Goal: Find specific page/section: Find specific page/section

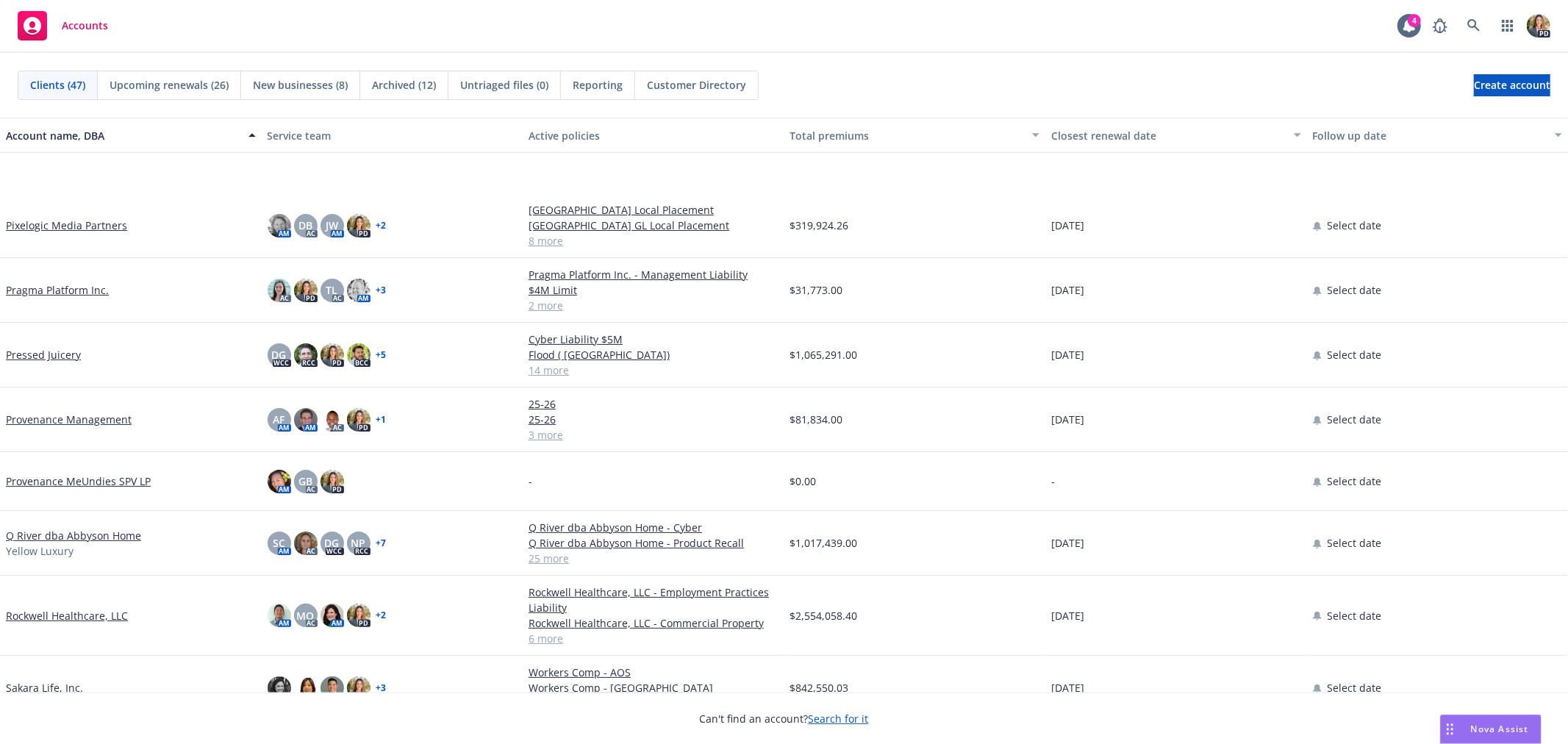
scroll to position [1716, 0]
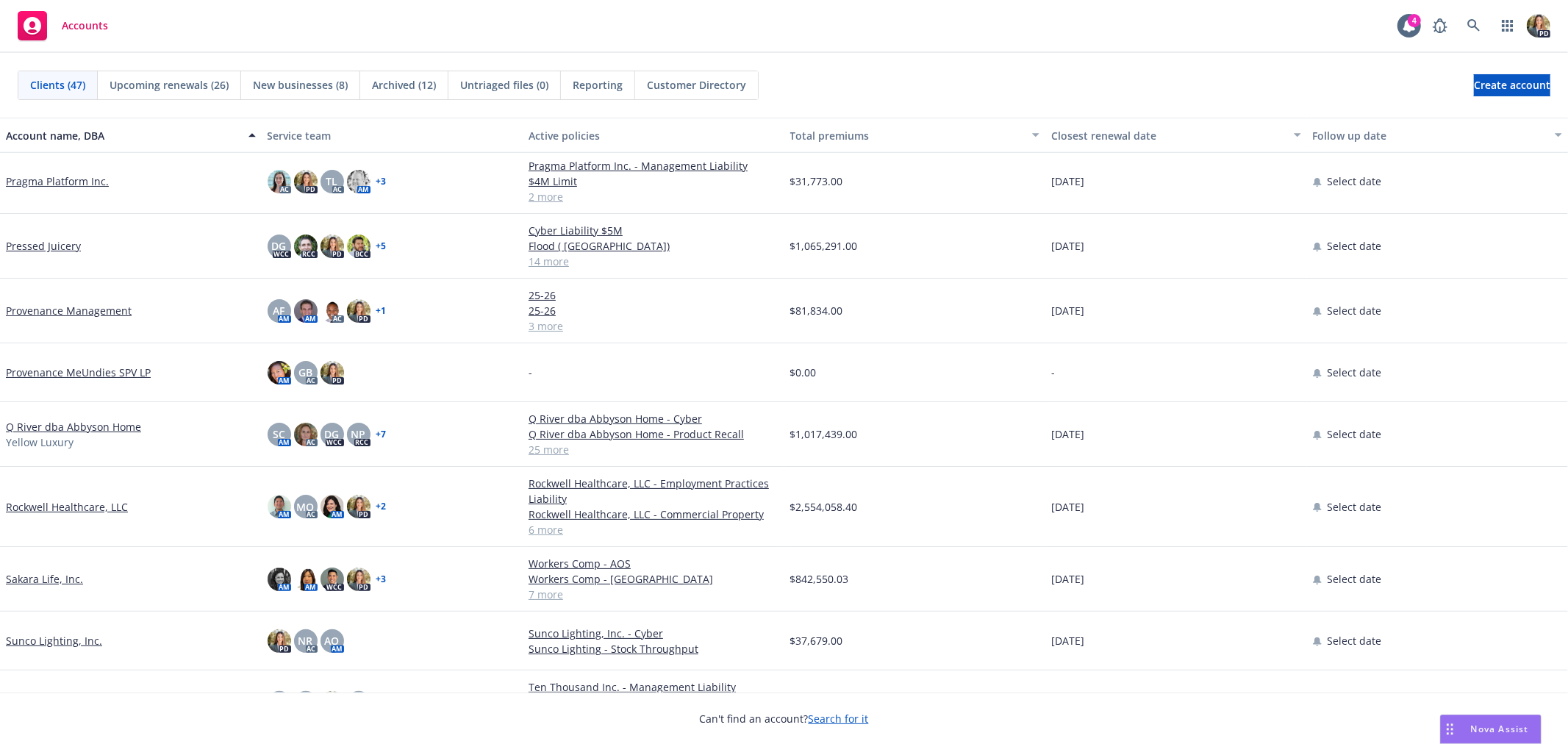
click at [74, 427] on link "Q River dba Abbyson Home" at bounding box center [73, 427] width 136 height 15
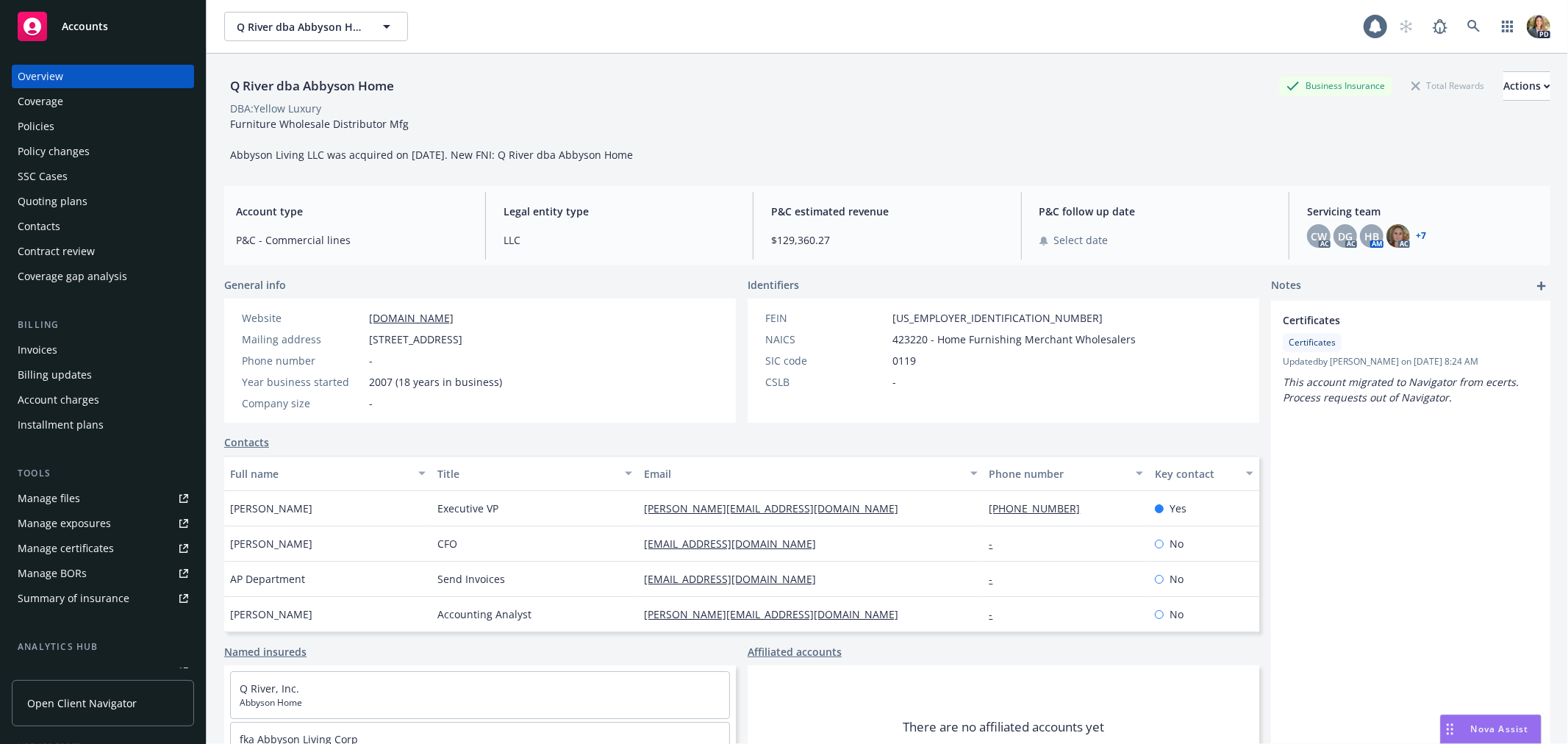
click at [56, 134] on div "Policies" at bounding box center [103, 126] width 170 height 24
